Goal: Check status: Check status

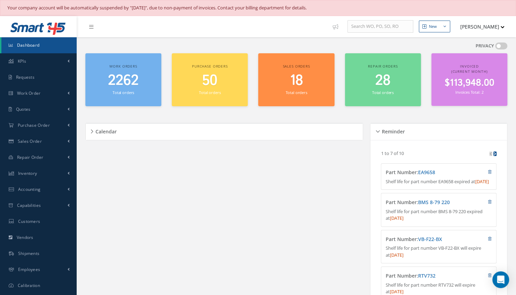
click at [116, 73] on span "2262" at bounding box center [123, 81] width 31 height 20
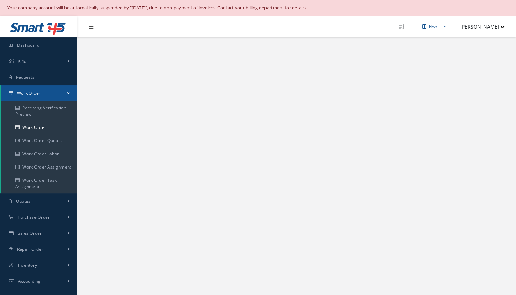
select select "25"
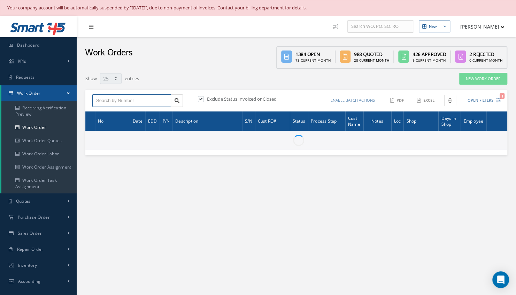
click at [126, 95] on input "text" at bounding box center [131, 100] width 79 height 13
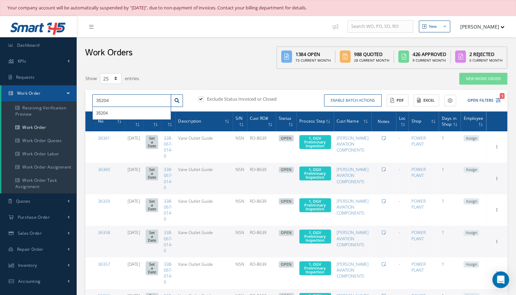
type input "35204"
